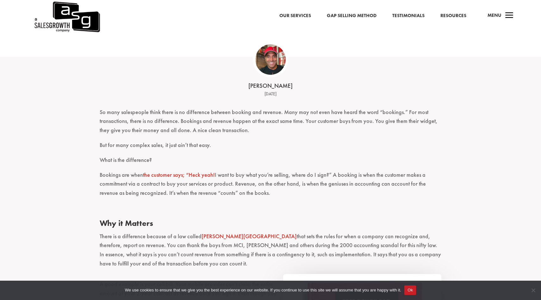
scroll to position [146, 0]
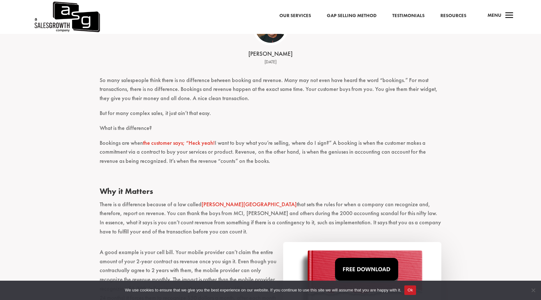
click at [160, 90] on p "So many salespeople think there is no difference between booking and revenue. M…" at bounding box center [271, 92] width 342 height 33
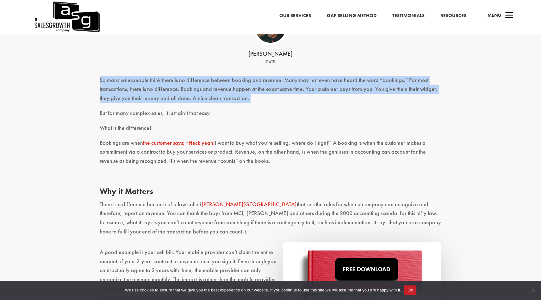
click at [160, 90] on p "So many salespeople think there is no difference between booking and revenue. M…" at bounding box center [271, 92] width 342 height 33
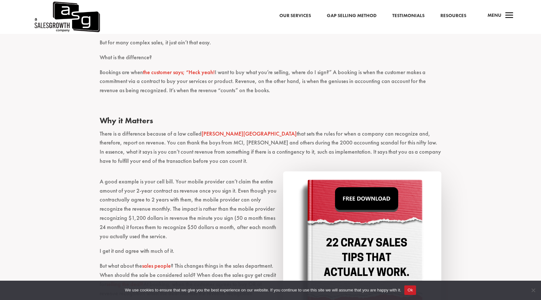
scroll to position [216, 0]
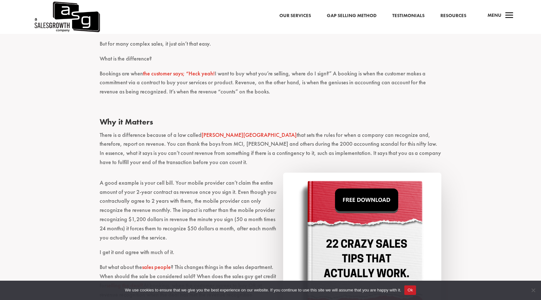
click at [416, 287] on button "Ok" at bounding box center [410, 289] width 12 height 9
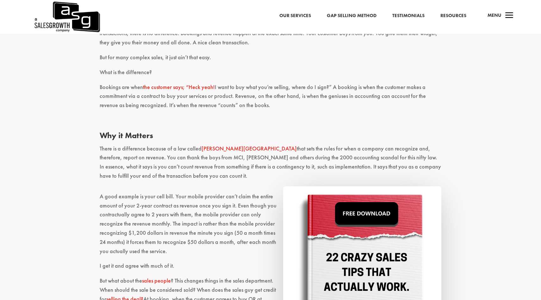
scroll to position [201, 0]
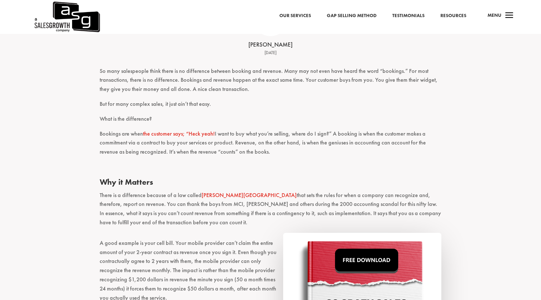
scroll to position [159, 0]
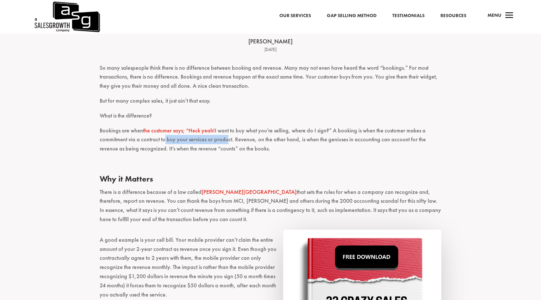
drag, startPoint x: 162, startPoint y: 140, endPoint x: 223, endPoint y: 142, distance: 61.1
click at [223, 142] on p "Bookings are when the customer says; “Heck yeah! I want to buy what you’re sell…" at bounding box center [271, 142] width 342 height 33
drag, startPoint x: 232, startPoint y: 142, endPoint x: 254, endPoint y: 145, distance: 22.0
click at [254, 145] on p "Bookings are when the customer says; “Heck yeah! I want to buy what you’re sell…" at bounding box center [271, 142] width 342 height 33
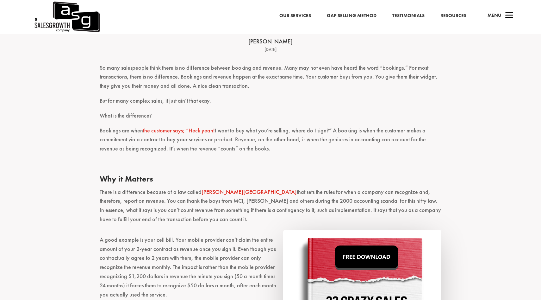
click at [254, 145] on p "Bookings are when the customer says; “Heck yeah! I want to buy what you’re sell…" at bounding box center [271, 142] width 342 height 33
drag, startPoint x: 359, startPoint y: 139, endPoint x: 359, endPoint y: 146, distance: 6.3
click at [359, 146] on p "Bookings are when the customer says; “Heck yeah! I want to buy what you’re sell…" at bounding box center [271, 142] width 342 height 33
click at [318, 146] on p "Bookings are when the customer says; “Heck yeah! I want to buy what you’re sell…" at bounding box center [271, 142] width 342 height 33
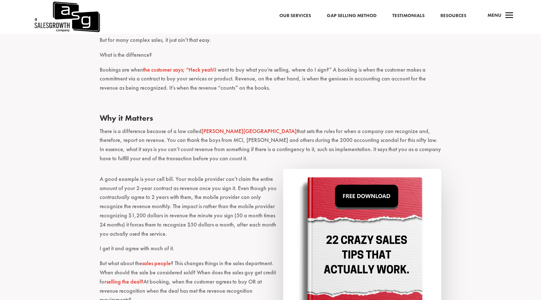
scroll to position [221, 0]
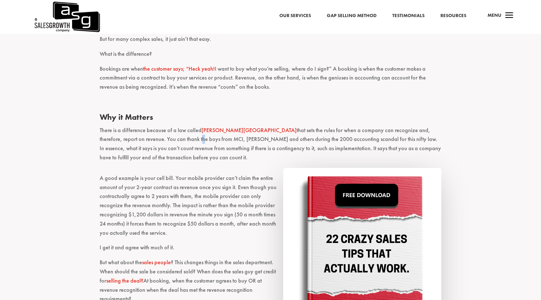
drag, startPoint x: 134, startPoint y: 138, endPoint x: 133, endPoint y: 142, distance: 4.8
click at [133, 142] on p "There is a difference because of a law called [PERSON_NAME] that sets the rules…" at bounding box center [271, 147] width 342 height 42
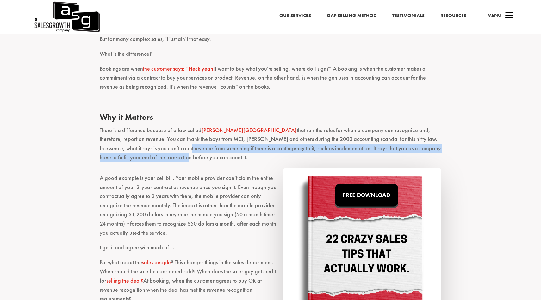
drag, startPoint x: 111, startPoint y: 147, endPoint x: 111, endPoint y: 156, distance: 9.2
click at [111, 156] on p "There is a difference because of a law called [PERSON_NAME] that sets the rules…" at bounding box center [271, 147] width 342 height 42
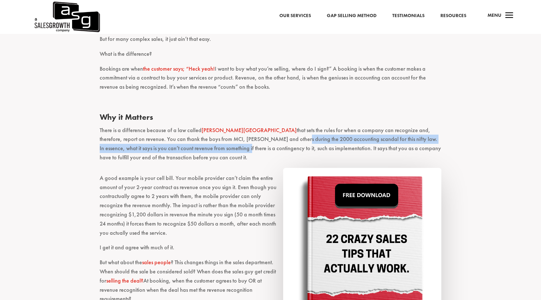
drag, startPoint x: 170, startPoint y: 147, endPoint x: 230, endPoint y: 141, distance: 60.7
click at [230, 141] on p "There is a difference because of a law called [PERSON_NAME] that sets the rules…" at bounding box center [271, 147] width 342 height 42
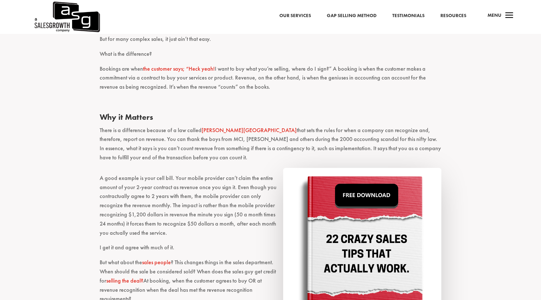
click at [264, 150] on p "There is a difference because of a law called [PERSON_NAME] that sets the rules…" at bounding box center [271, 147] width 342 height 42
drag, startPoint x: 271, startPoint y: 149, endPoint x: 361, endPoint y: 146, distance: 90.2
click at [361, 146] on p "There is a difference because of a law called [PERSON_NAME] that sets the rules…" at bounding box center [271, 147] width 342 height 42
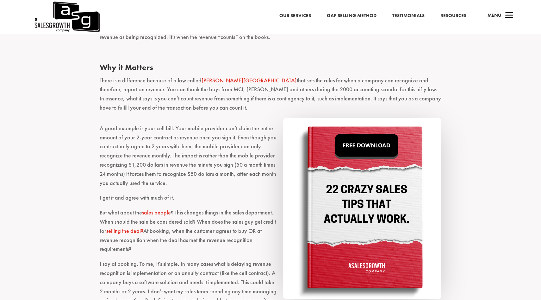
scroll to position [271, 0]
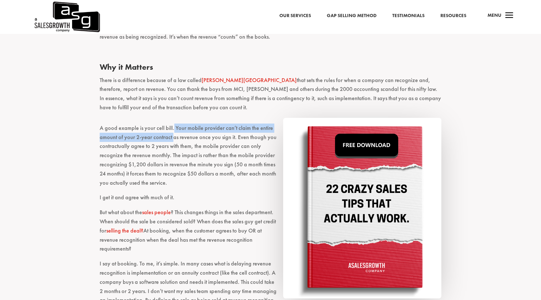
drag, startPoint x: 172, startPoint y: 127, endPoint x: 172, endPoint y: 141, distance: 13.9
click at [172, 141] on p "A good example is your cell bill. Your mobile provider can’t claim the entire a…" at bounding box center [271, 158] width 342 height 70
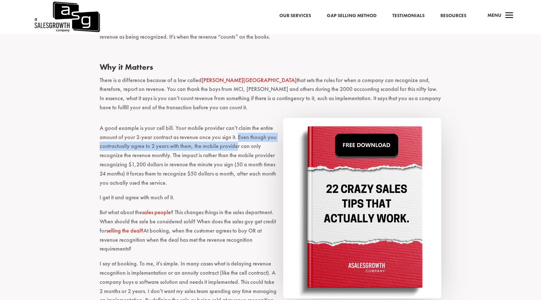
drag, startPoint x: 234, startPoint y: 137, endPoint x: 235, endPoint y: 144, distance: 7.0
click at [235, 144] on p "A good example is your cell bill. Your mobile provider can’t claim the entire a…" at bounding box center [271, 158] width 342 height 70
drag, startPoint x: 151, startPoint y: 146, endPoint x: 177, endPoint y: 148, distance: 26.6
click at [177, 148] on p "A good example is your cell bill. Your mobile provider can’t claim the entire a…" at bounding box center [271, 158] width 342 height 70
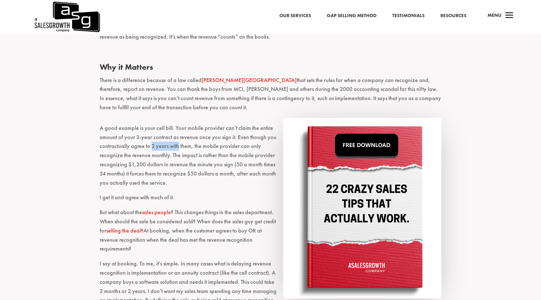
click at [177, 148] on p "A good example is your cell bill. Your mobile provider can’t claim the entire a…" at bounding box center [271, 158] width 342 height 70
drag, startPoint x: 101, startPoint y: 154, endPoint x: 188, endPoint y: 154, distance: 86.7
click at [188, 154] on p "A good example is your cell bill. Your mobile provider can’t claim the entire a…" at bounding box center [271, 158] width 342 height 70
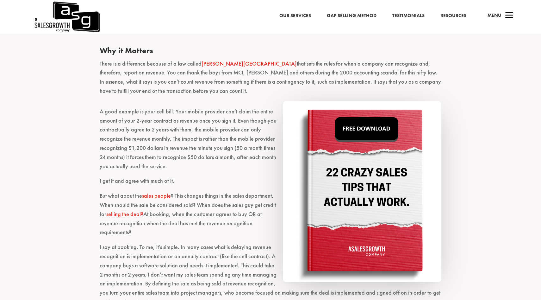
scroll to position [290, 0]
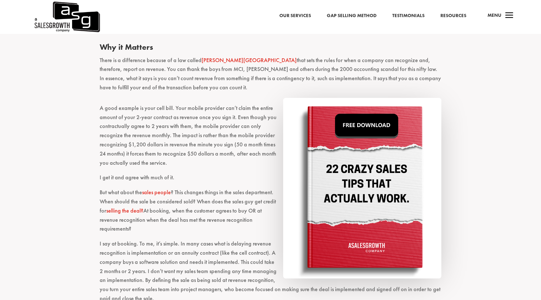
click at [189, 135] on p "A good example is your cell bill. Your mobile provider can’t claim the entire a…" at bounding box center [271, 138] width 342 height 70
drag, startPoint x: 128, startPoint y: 144, endPoint x: 164, endPoint y: 144, distance: 36.4
click at [162, 144] on p "A good example is your cell bill. Your mobile provider can’t claim the entire a…" at bounding box center [271, 138] width 342 height 70
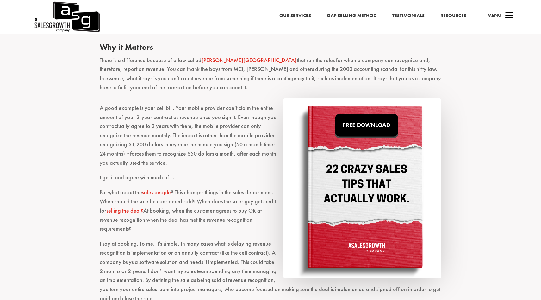
click at [164, 144] on p "A good example is your cell bill. Your mobile provider can’t claim the entire a…" at bounding box center [271, 138] width 342 height 70
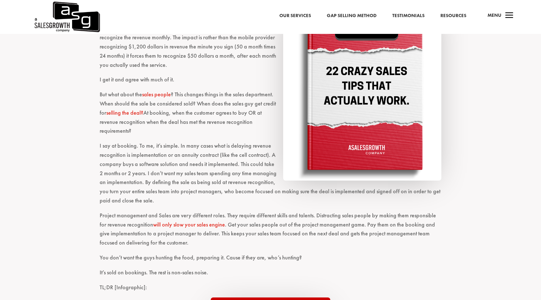
scroll to position [391, 0]
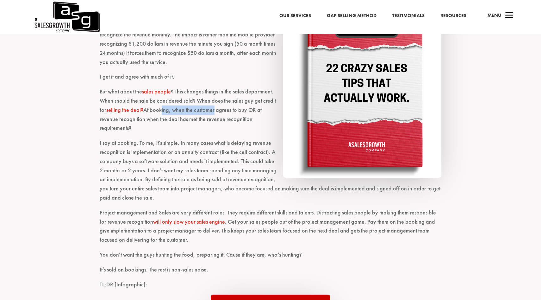
drag, startPoint x: 159, startPoint y: 109, endPoint x: 213, endPoint y: 108, distance: 54.1
click at [214, 108] on p "But what about the sales people ? This changes things in the sales department. …" at bounding box center [271, 112] width 342 height 51
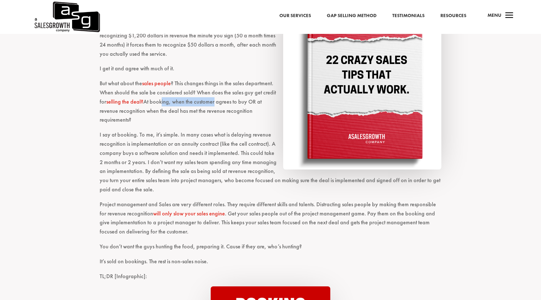
scroll to position [401, 0]
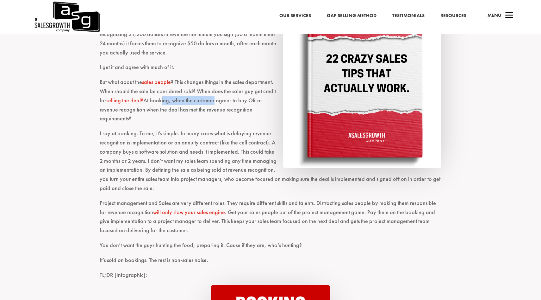
drag, startPoint x: 131, startPoint y: 111, endPoint x: 131, endPoint y: 120, distance: 8.9
click at [131, 120] on p "But what about the sales people ? This changes things in the sales department. …" at bounding box center [271, 103] width 342 height 51
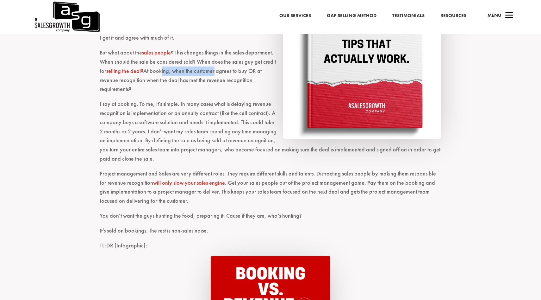
scroll to position [429, 0]
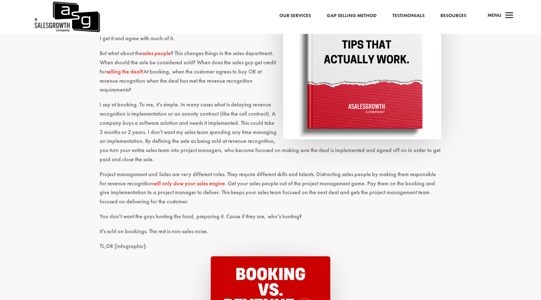
click at [134, 128] on p "I say at booking. To me, it’s simple. In many cases what is delaying revenue re…" at bounding box center [271, 135] width 342 height 70
drag, startPoint x: 104, startPoint y: 115, endPoint x: 172, endPoint y: 116, distance: 68.7
click at [173, 116] on p "I say at booking. To me, it’s simple. In many cases what is delaying revenue re…" at bounding box center [271, 135] width 342 height 70
click at [172, 116] on p "I say at booking. To me, it’s simple. In many cases what is delaying revenue re…" at bounding box center [271, 135] width 342 height 70
drag, startPoint x: 162, startPoint y: 114, endPoint x: 221, endPoint y: 114, distance: 58.5
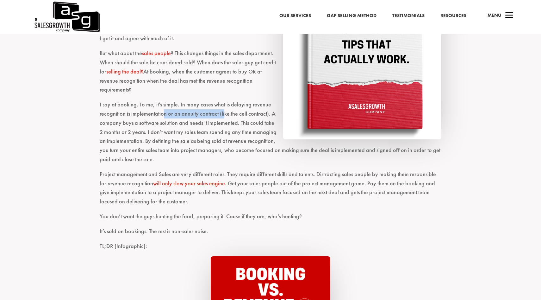
click at [221, 114] on p "I say at booking. To me, it’s simple. In many cases what is delaying revenue re…" at bounding box center [271, 135] width 342 height 70
drag, startPoint x: 128, startPoint y: 123, endPoint x: 186, endPoint y: 125, distance: 58.6
click at [186, 125] on p "I say at booking. To me, it’s simple. In many cases what is delaying revenue re…" at bounding box center [271, 135] width 342 height 70
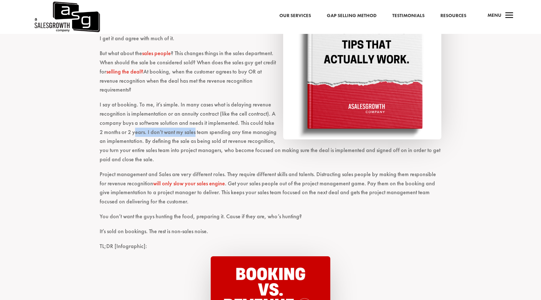
drag, startPoint x: 130, startPoint y: 130, endPoint x: 190, endPoint y: 134, distance: 59.6
click at [190, 134] on p "I say at booking. To me, it’s simple. In many cases what is delaying revenue re…" at bounding box center [271, 135] width 342 height 70
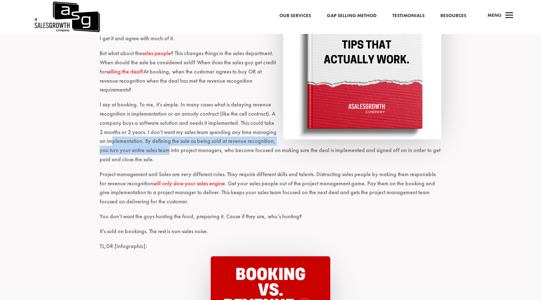
drag, startPoint x: 104, startPoint y: 142, endPoint x: 157, endPoint y: 146, distance: 52.7
click at [157, 146] on p "I say at booking. To me, it’s simple. In many cases what is delaying revenue re…" at bounding box center [271, 135] width 342 height 70
click at [158, 142] on p "I say at booking. To me, it’s simple. In many cases what is delaying revenue re…" at bounding box center [271, 135] width 342 height 70
drag, startPoint x: 135, startPoint y: 142, endPoint x: 194, endPoint y: 142, distance: 59.5
click at [194, 142] on p "I say at booking. To me, it’s simple. In many cases what is delaying revenue re…" at bounding box center [271, 135] width 342 height 70
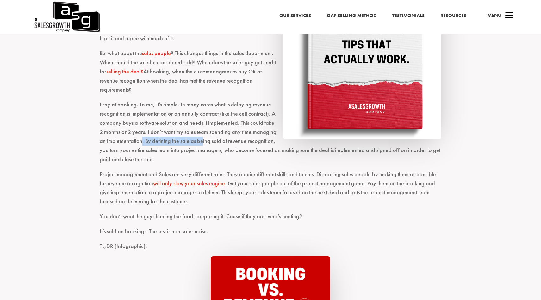
click at [194, 142] on p "I say at booking. To me, it’s simple. In many cases what is delaying revenue re…" at bounding box center [271, 135] width 342 height 70
click at [194, 143] on p "I say at booking. To me, it’s simple. In many cases what is delaying revenue re…" at bounding box center [271, 135] width 342 height 70
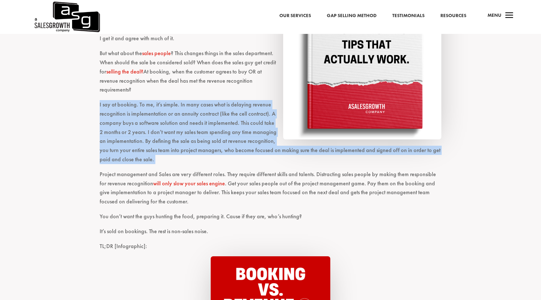
click at [194, 143] on p "I say at booking. To me, it’s simple. In many cases what is delaying revenue re…" at bounding box center [271, 135] width 342 height 70
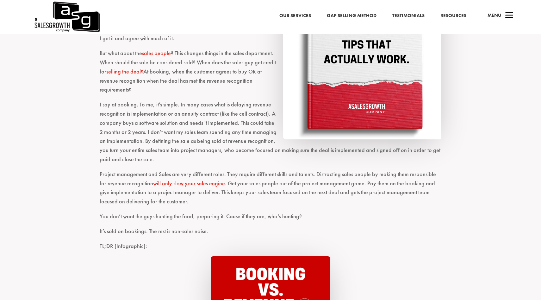
click at [194, 142] on p "I say at booking. To me, it’s simple. In many cases what is delaying revenue re…" at bounding box center [271, 135] width 342 height 70
drag, startPoint x: 104, startPoint y: 151, endPoint x: 182, endPoint y: 152, distance: 77.5
click at [182, 152] on p "I say at booking. To me, it’s simple. In many cases what is delaying revenue re…" at bounding box center [271, 135] width 342 height 70
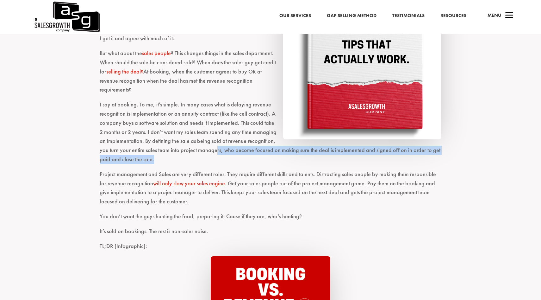
drag, startPoint x: 206, startPoint y: 151, endPoint x: 205, endPoint y: 155, distance: 4.1
click at [205, 155] on p "I say at booking. To me, it’s simple. In many cases what is delaying revenue re…" at bounding box center [271, 135] width 342 height 70
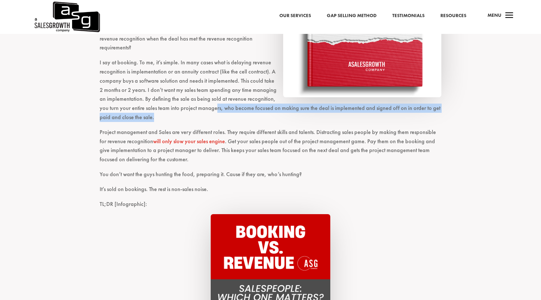
scroll to position [475, 0]
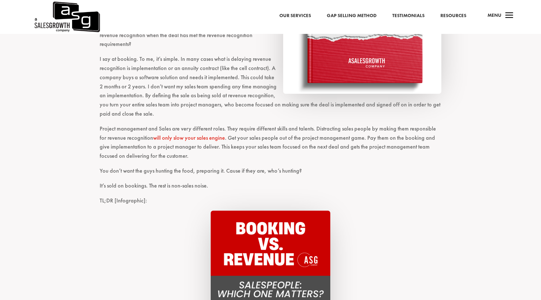
click at [265, 131] on p "Project management and Sales are very different roles. They require different s…" at bounding box center [271, 145] width 342 height 42
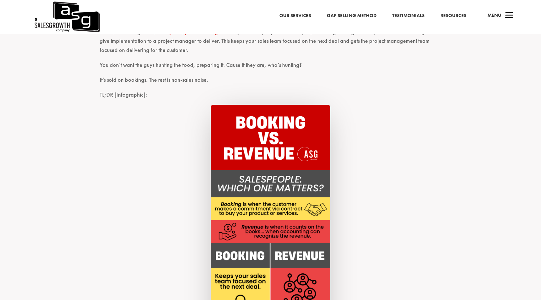
scroll to position [526, 0]
